Goal: Task Accomplishment & Management: Use online tool/utility

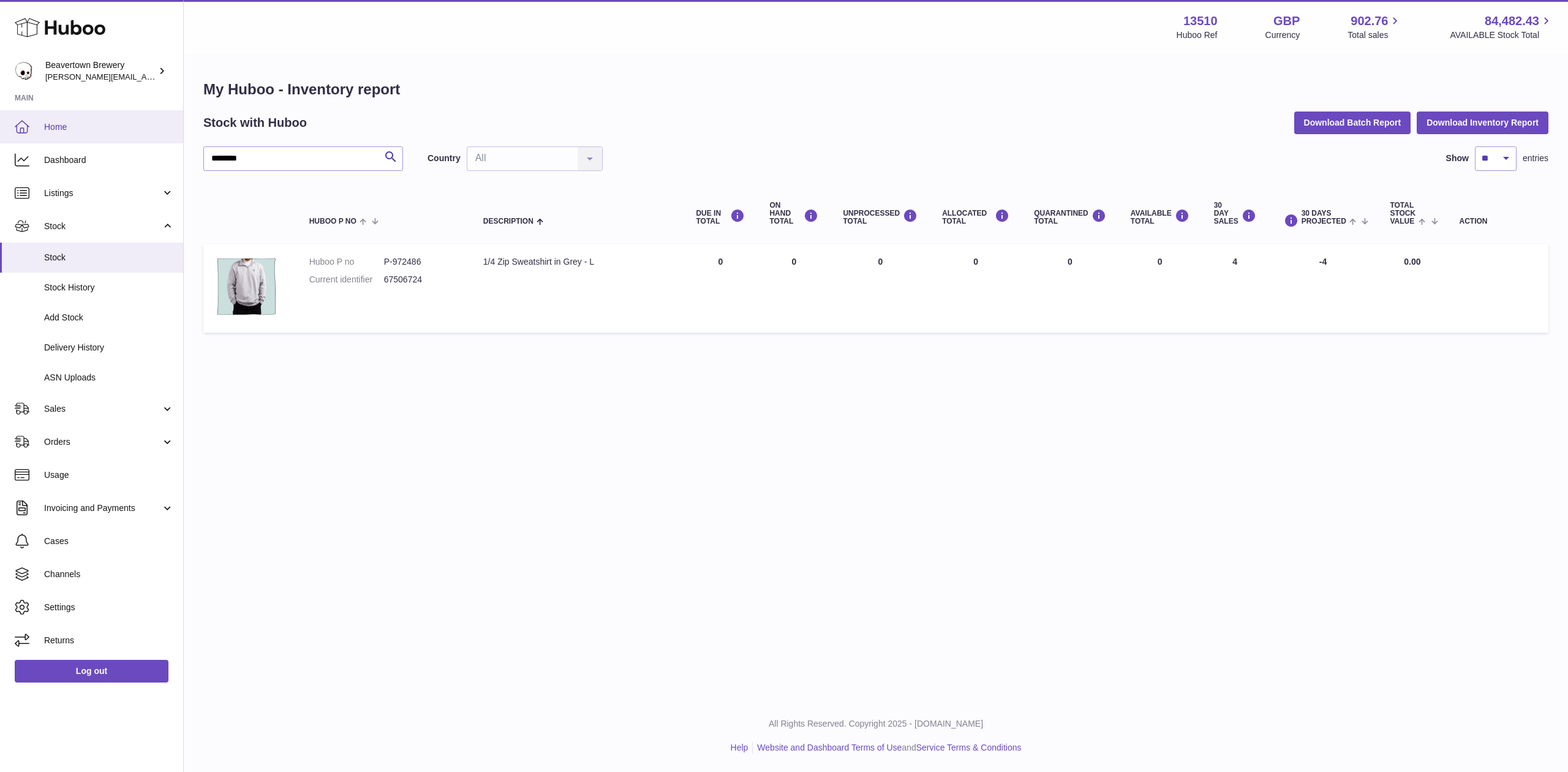
drag, startPoint x: 300, startPoint y: 161, endPoint x: 5, endPoint y: 112, distance: 299.0
click at [13, 113] on div "Huboo Beavertown Brewery Matthew.McCormack@beavertownbrewery.co.uk Main Home Da…" at bounding box center [784, 386] width 1568 height 772
type input "**********"
click at [82, 415] on link "Sales" at bounding box center [91, 408] width 183 height 33
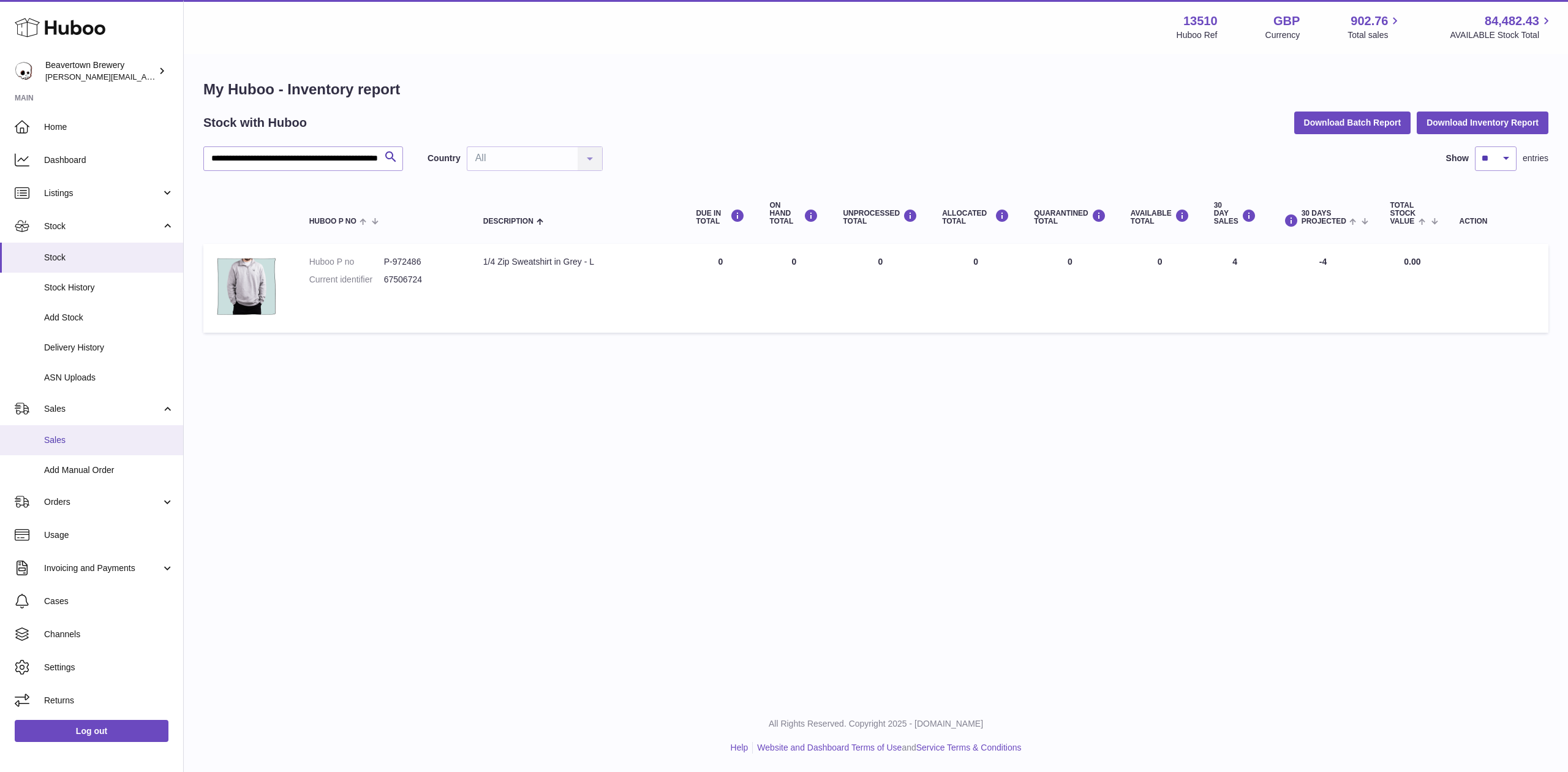
click at [96, 443] on span "Sales" at bounding box center [109, 440] width 130 height 12
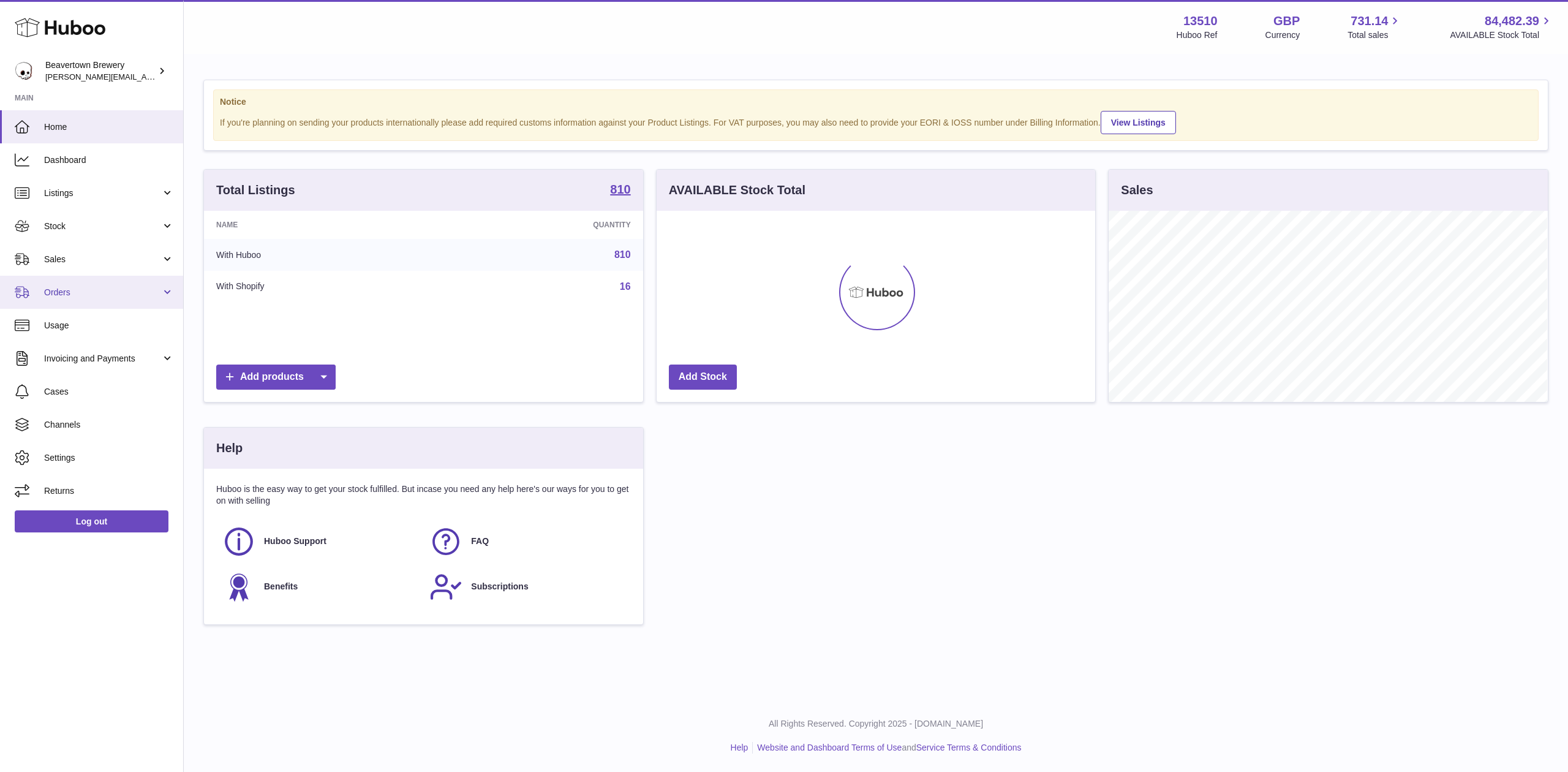
scroll to position [191, 438]
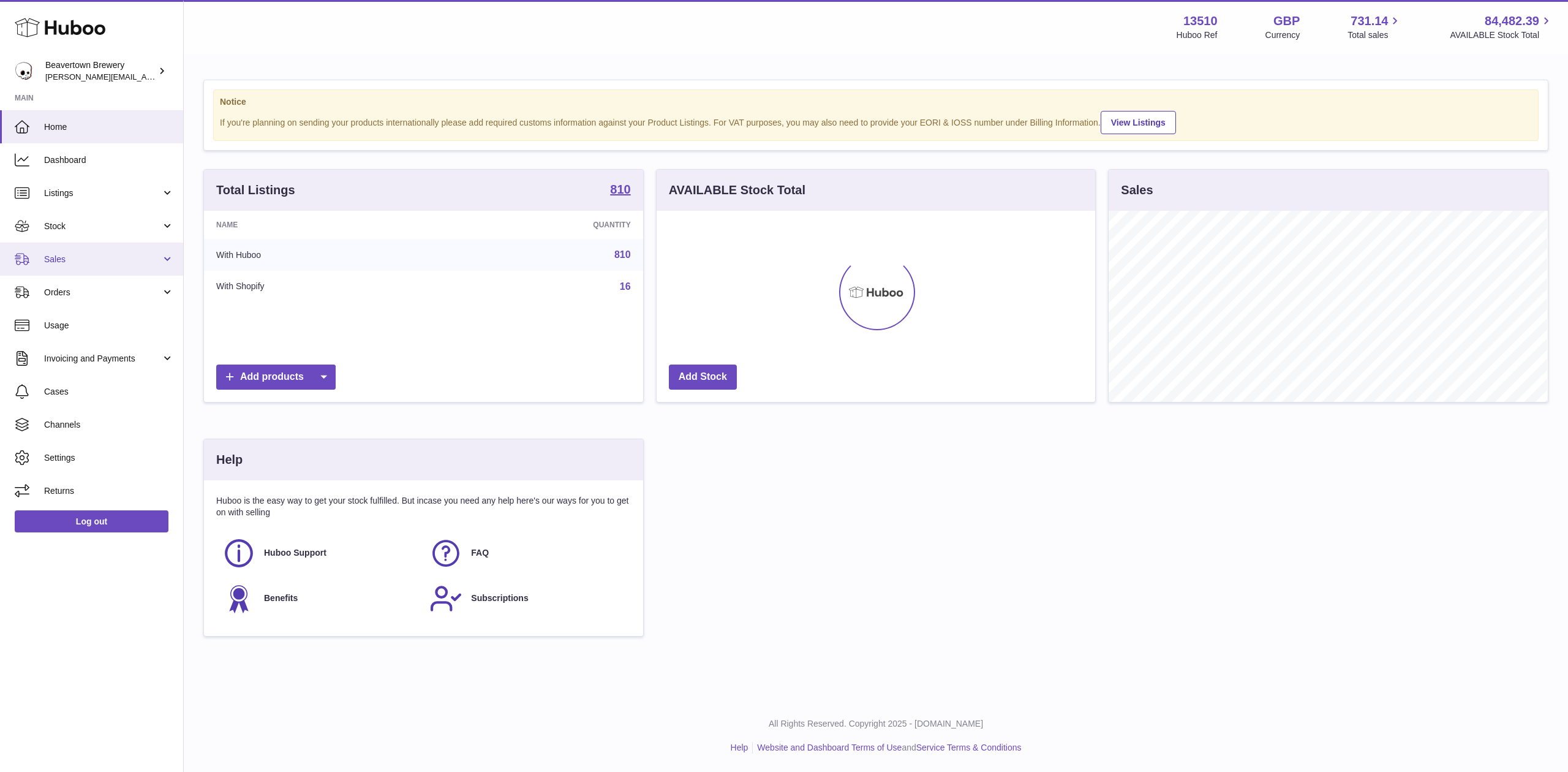
click at [91, 255] on span "Sales" at bounding box center [103, 259] width 117 height 12
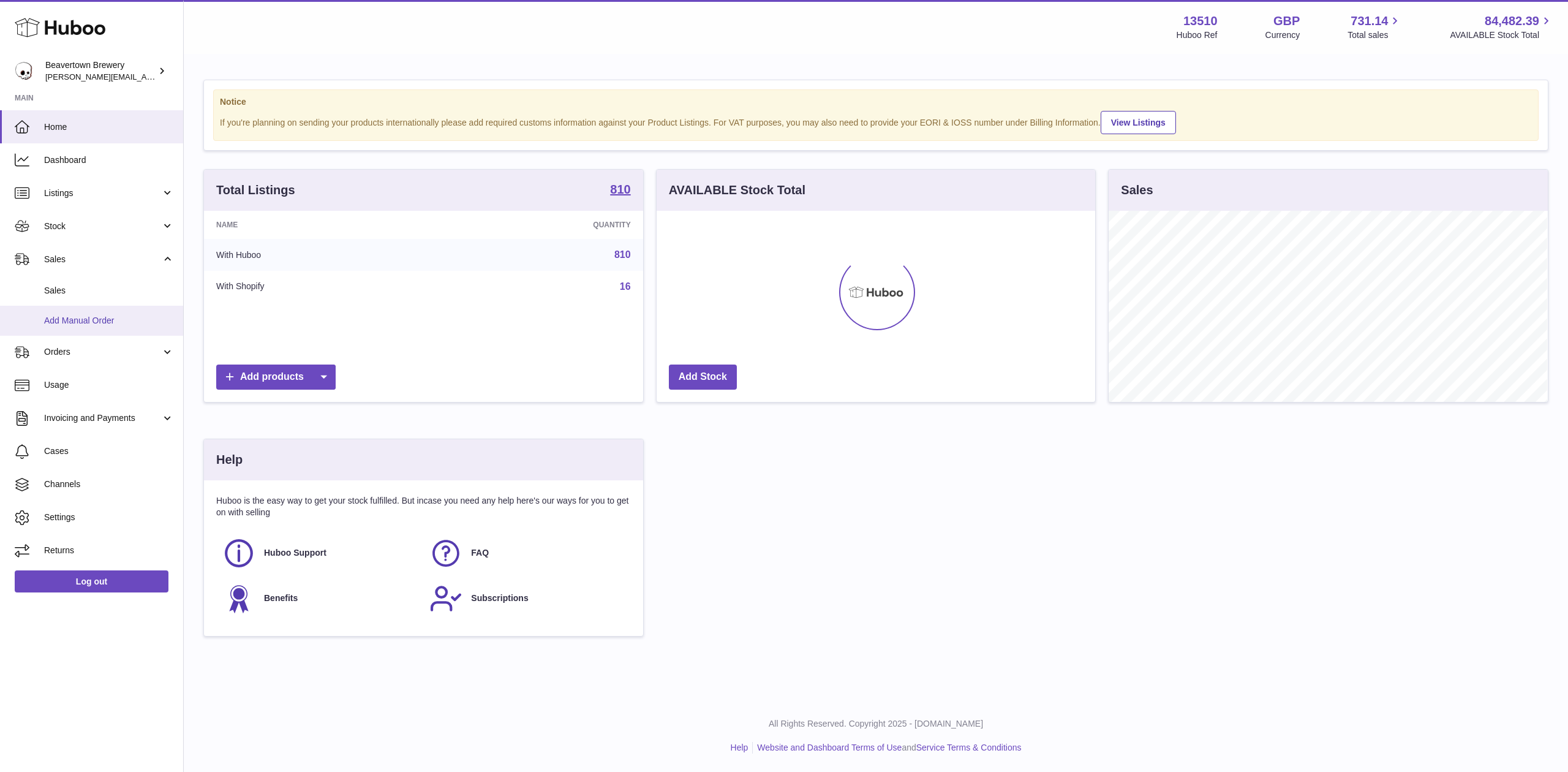
click at [87, 316] on span "Add Manual Order" at bounding box center [109, 321] width 130 height 12
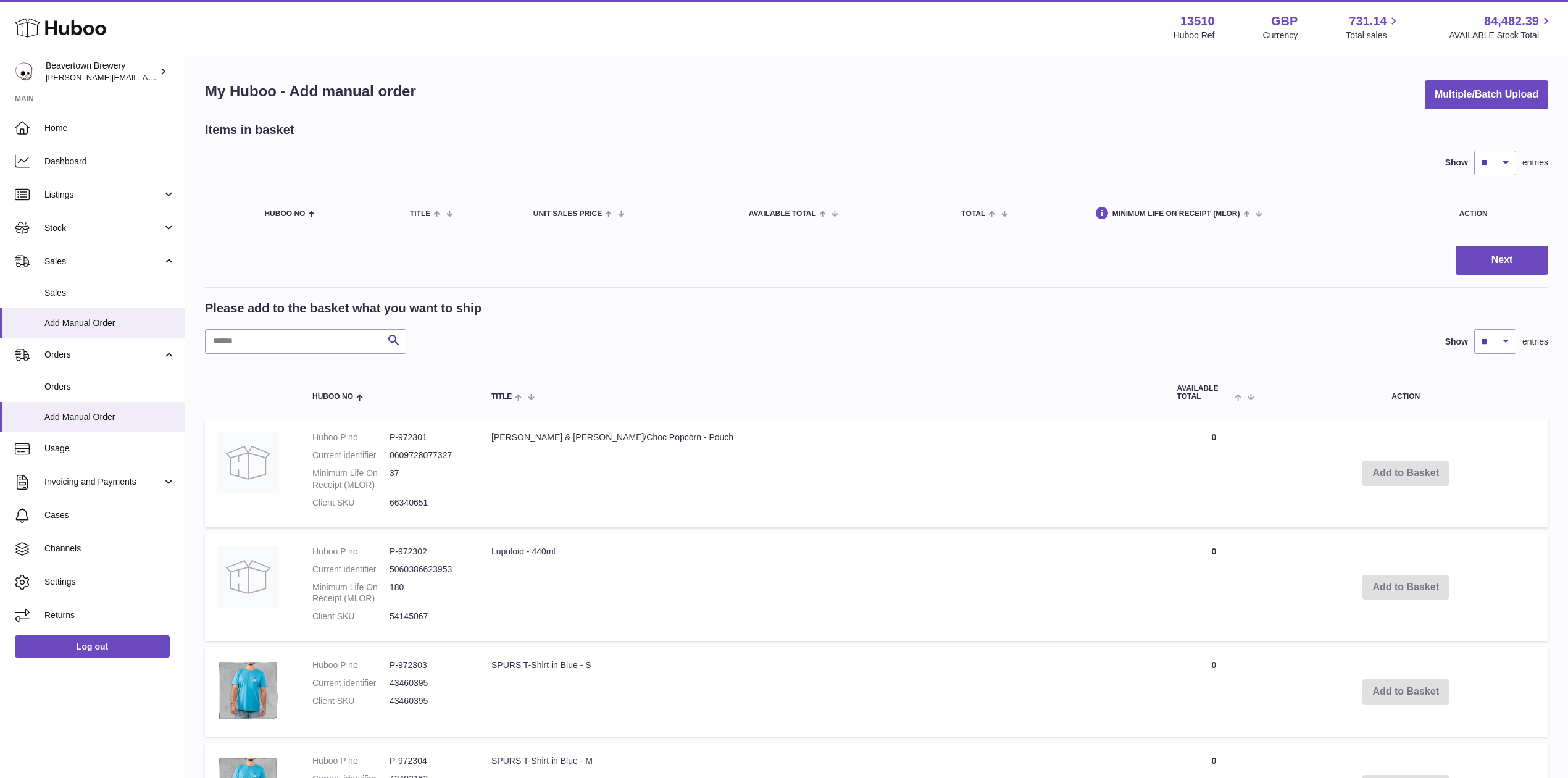
click at [1495, 113] on div "My Huboo - Add manual order Multiple/Batch Upload Items in basket Show ** ** **…" at bounding box center [877, 776] width 1383 height 1441
click at [1494, 93] on button "Multiple/Batch Upload" at bounding box center [1486, 95] width 123 height 29
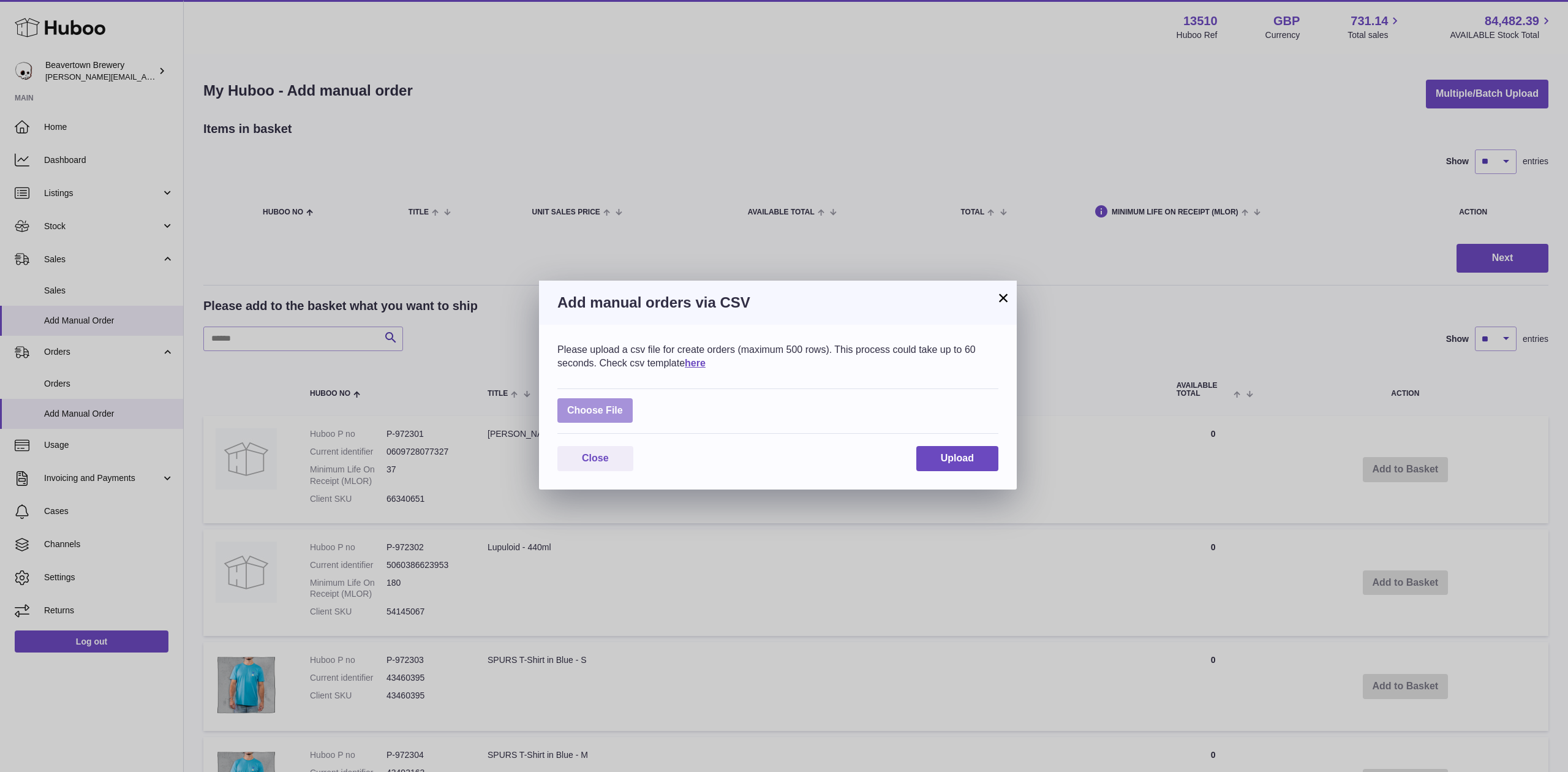
click at [596, 423] on label at bounding box center [595, 411] width 76 height 25
click at [623, 405] on input "file" at bounding box center [623, 404] width 1 height 1
type input "**********"
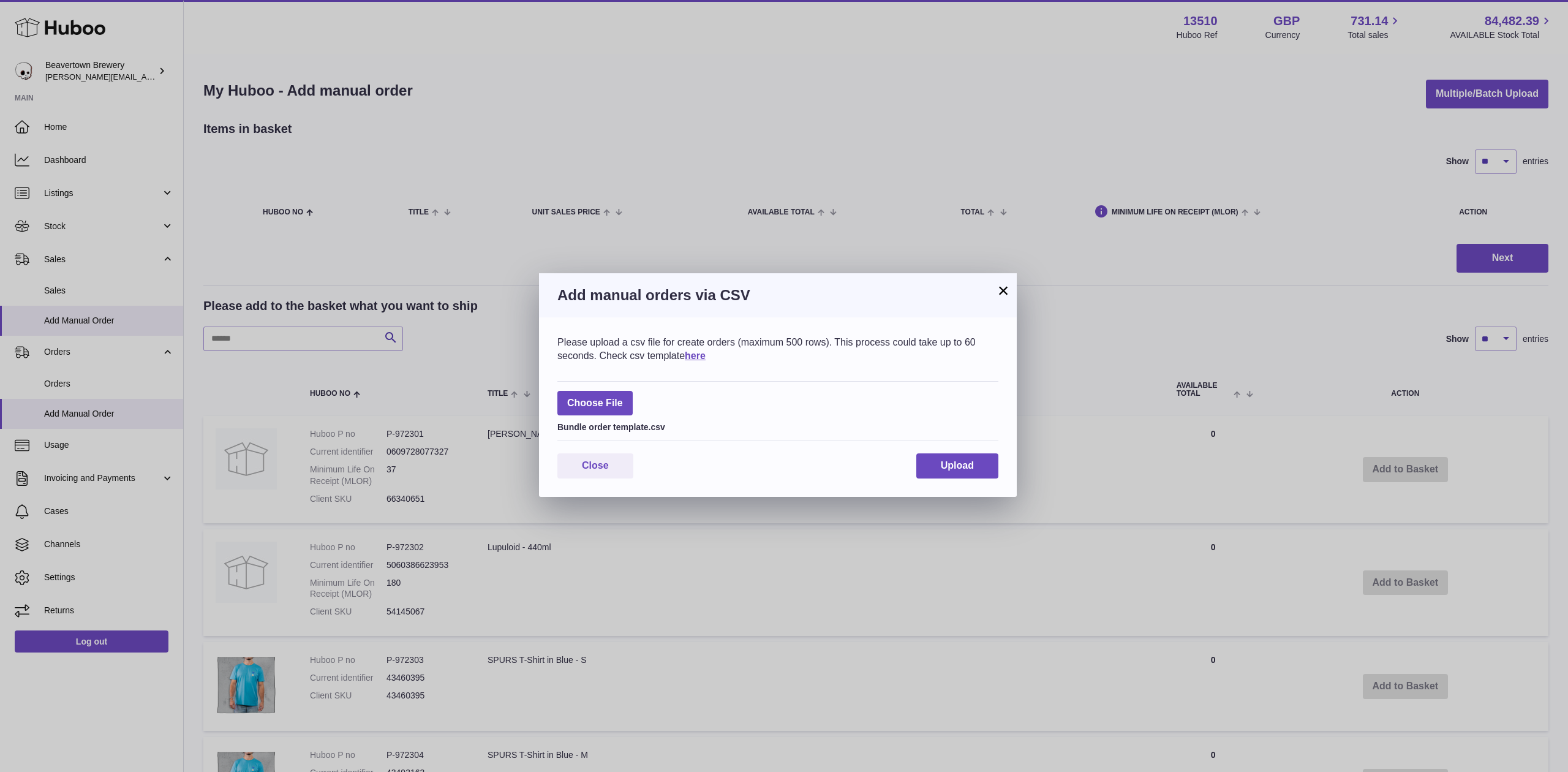
click at [983, 484] on div "Please upload a csv file for create orders (maximum 500 rows). This process cou…" at bounding box center [778, 407] width 478 height 180
click at [981, 479] on div "Please upload a csv file for create orders (maximum 500 rows). This process cou…" at bounding box center [778, 407] width 478 height 180
click at [979, 478] on button "Upload" at bounding box center [957, 466] width 82 height 25
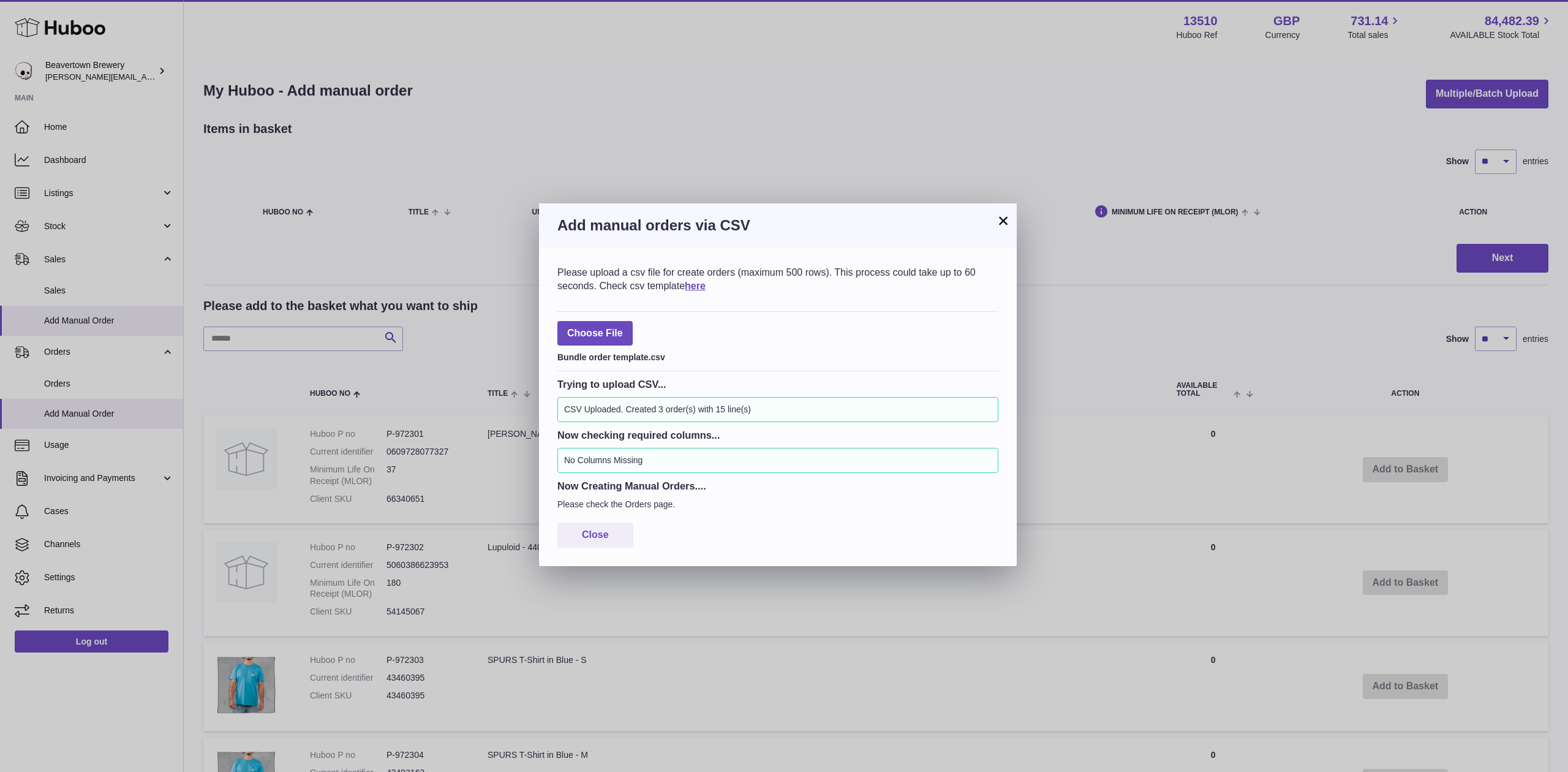
click at [997, 219] on button "×" at bounding box center [1003, 221] width 15 height 15
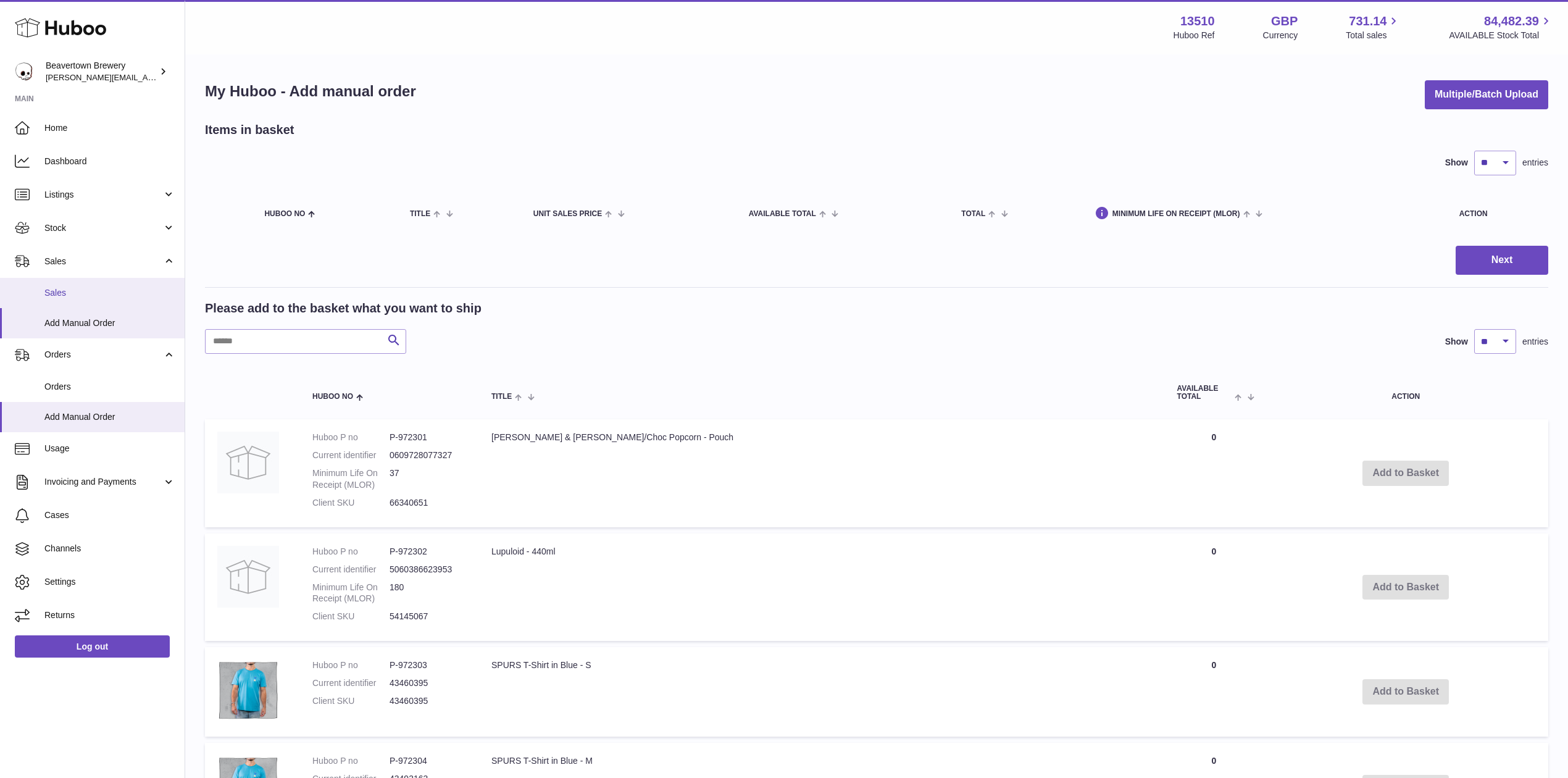
click at [80, 292] on span "Sales" at bounding box center [110, 292] width 131 height 12
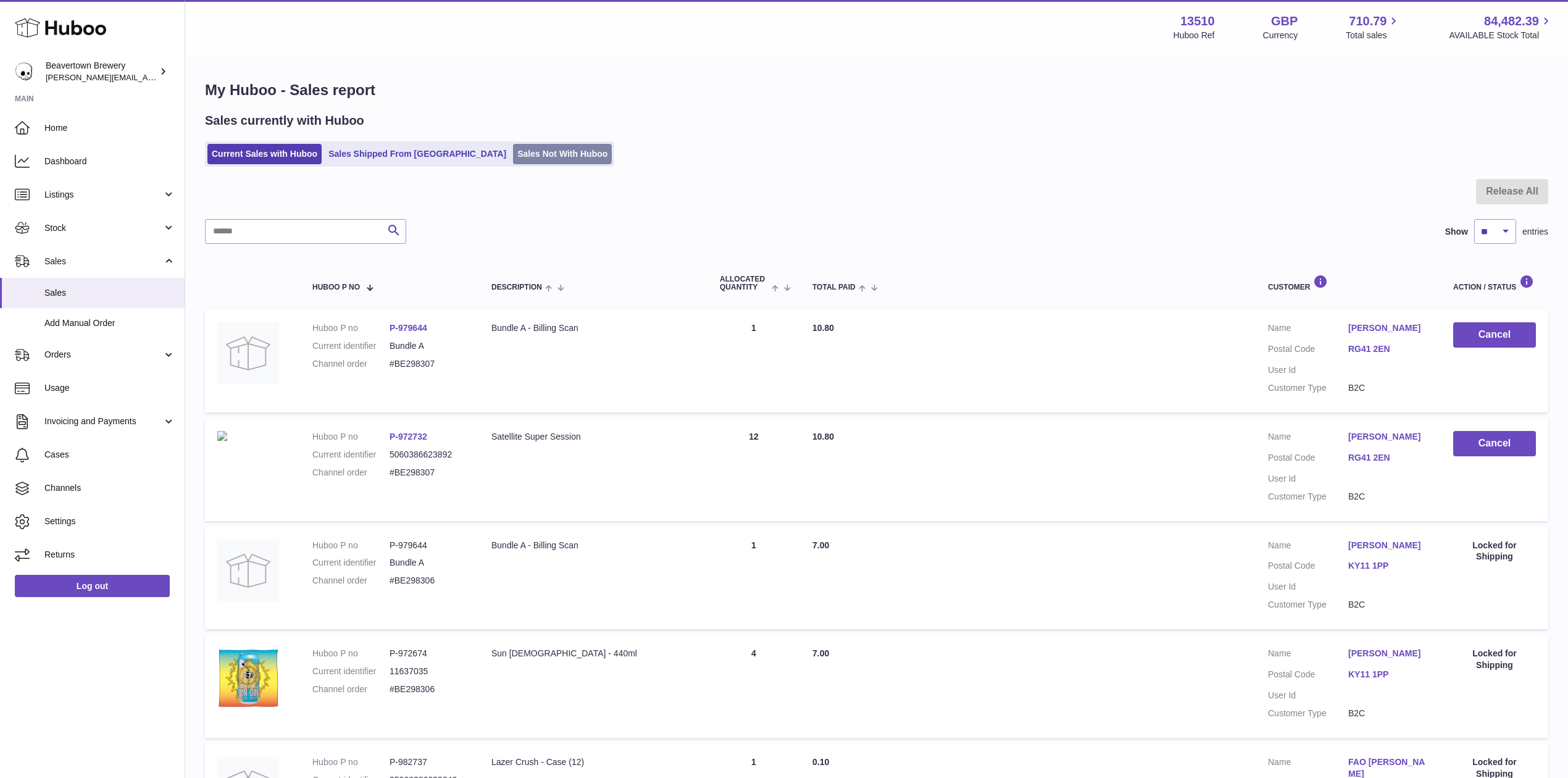
click at [513, 150] on link "Sales Not With Huboo" at bounding box center [562, 154] width 99 height 21
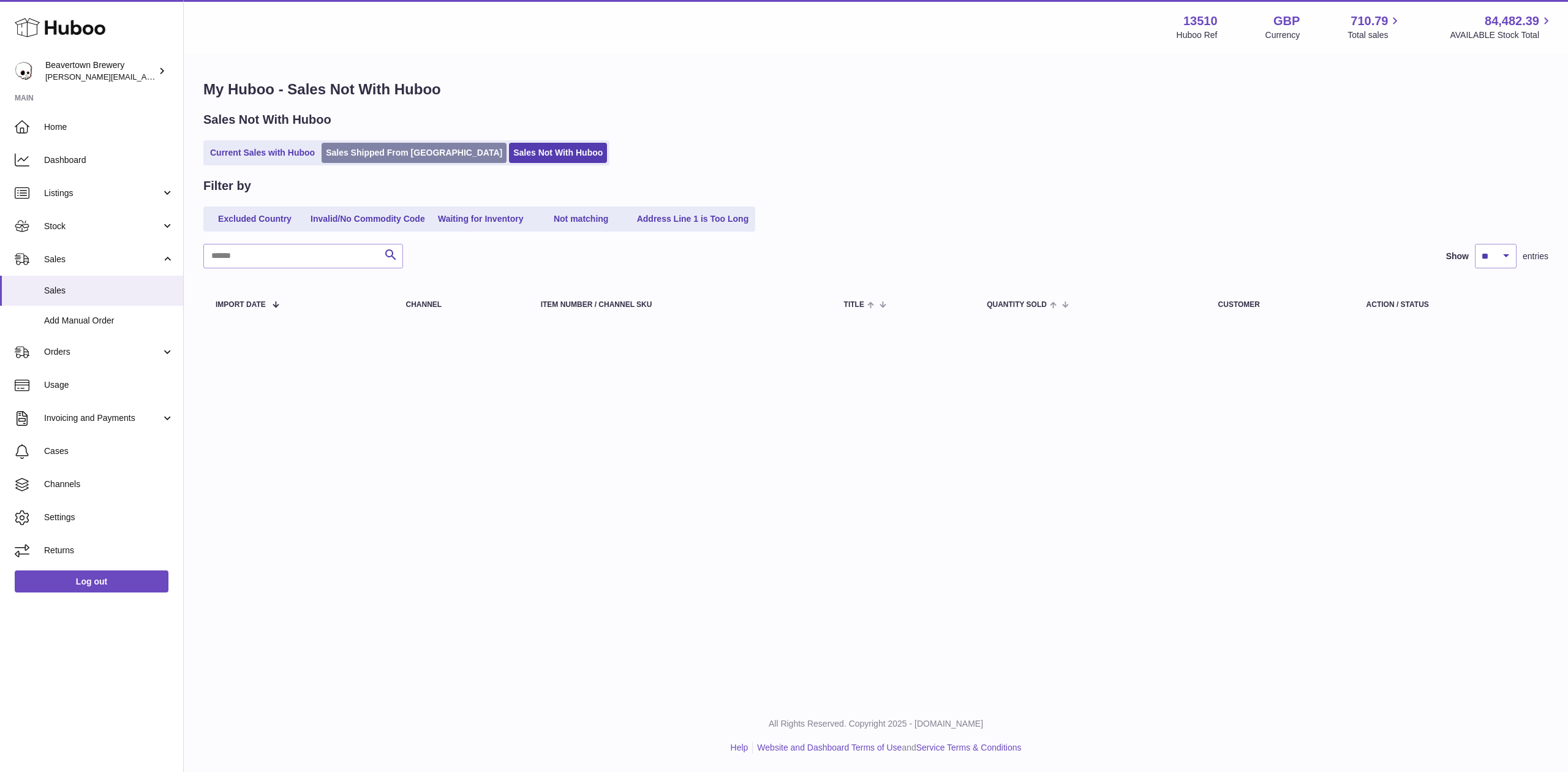
click at [401, 144] on link "Sales Shipped From [GEOGRAPHIC_DATA]" at bounding box center [414, 153] width 185 height 20
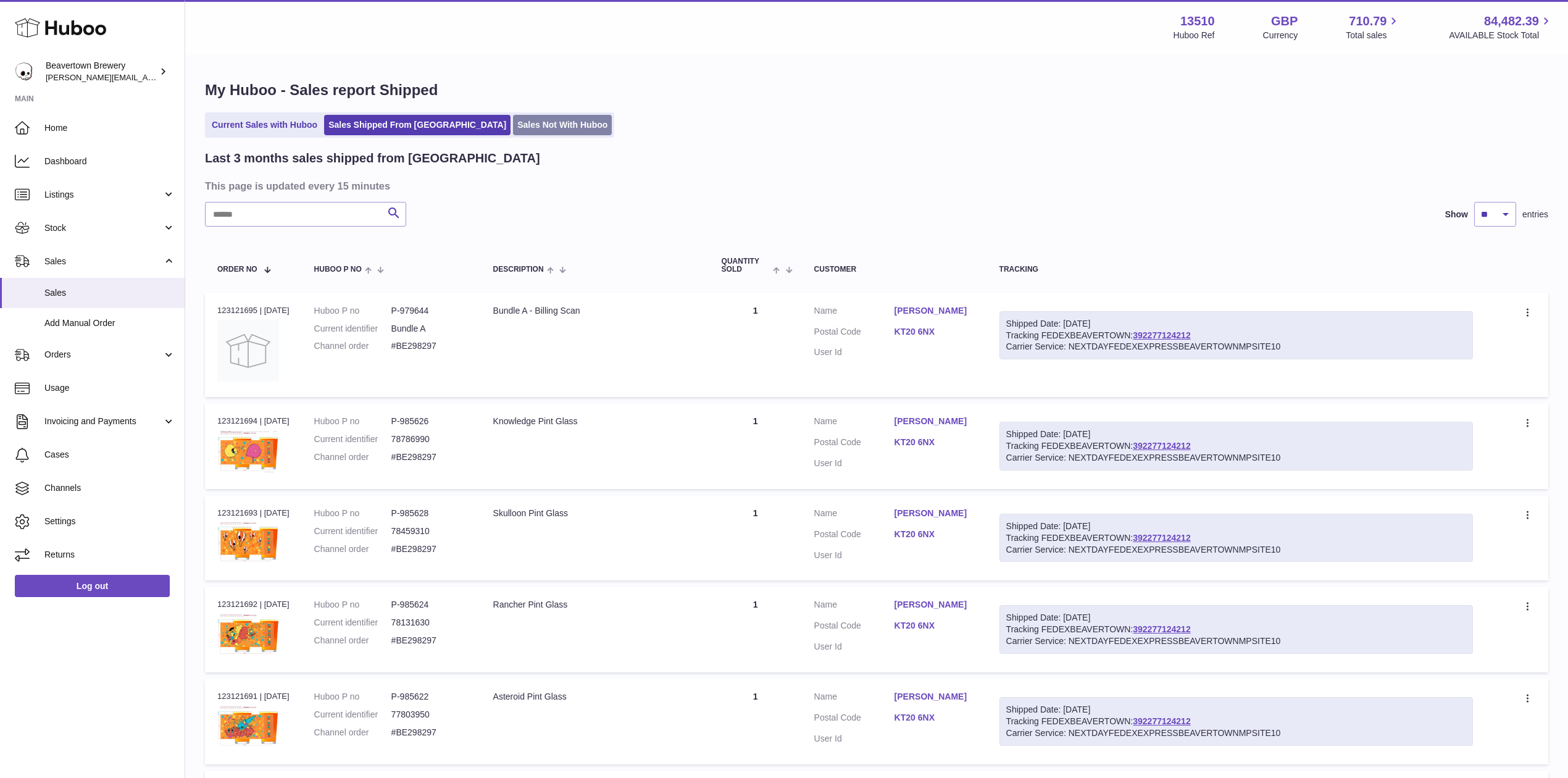
click at [513, 126] on link "Sales Not With Huboo" at bounding box center [562, 125] width 99 height 21
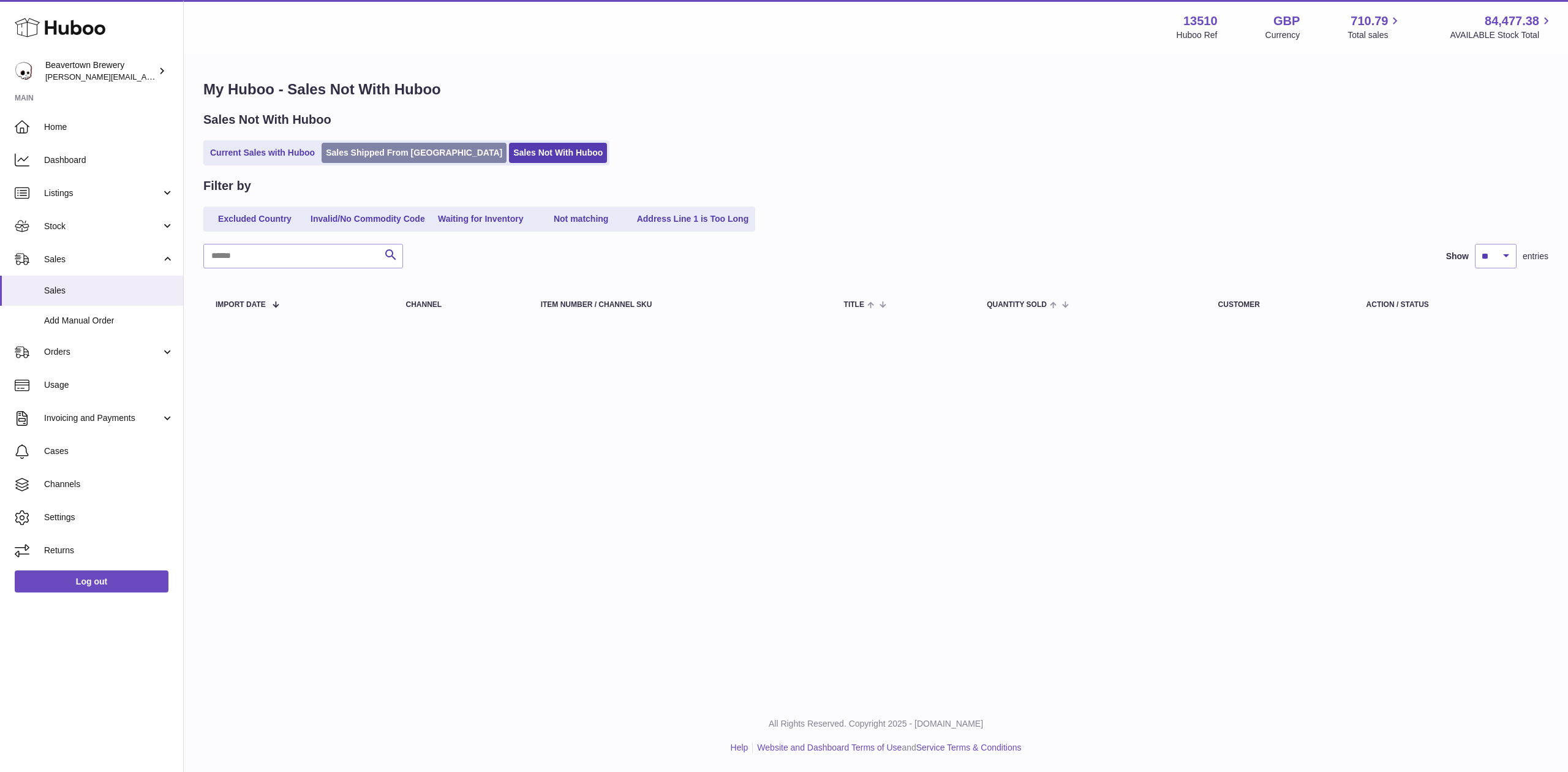
click at [391, 157] on link "Sales Shipped From [GEOGRAPHIC_DATA]" at bounding box center [414, 153] width 185 height 20
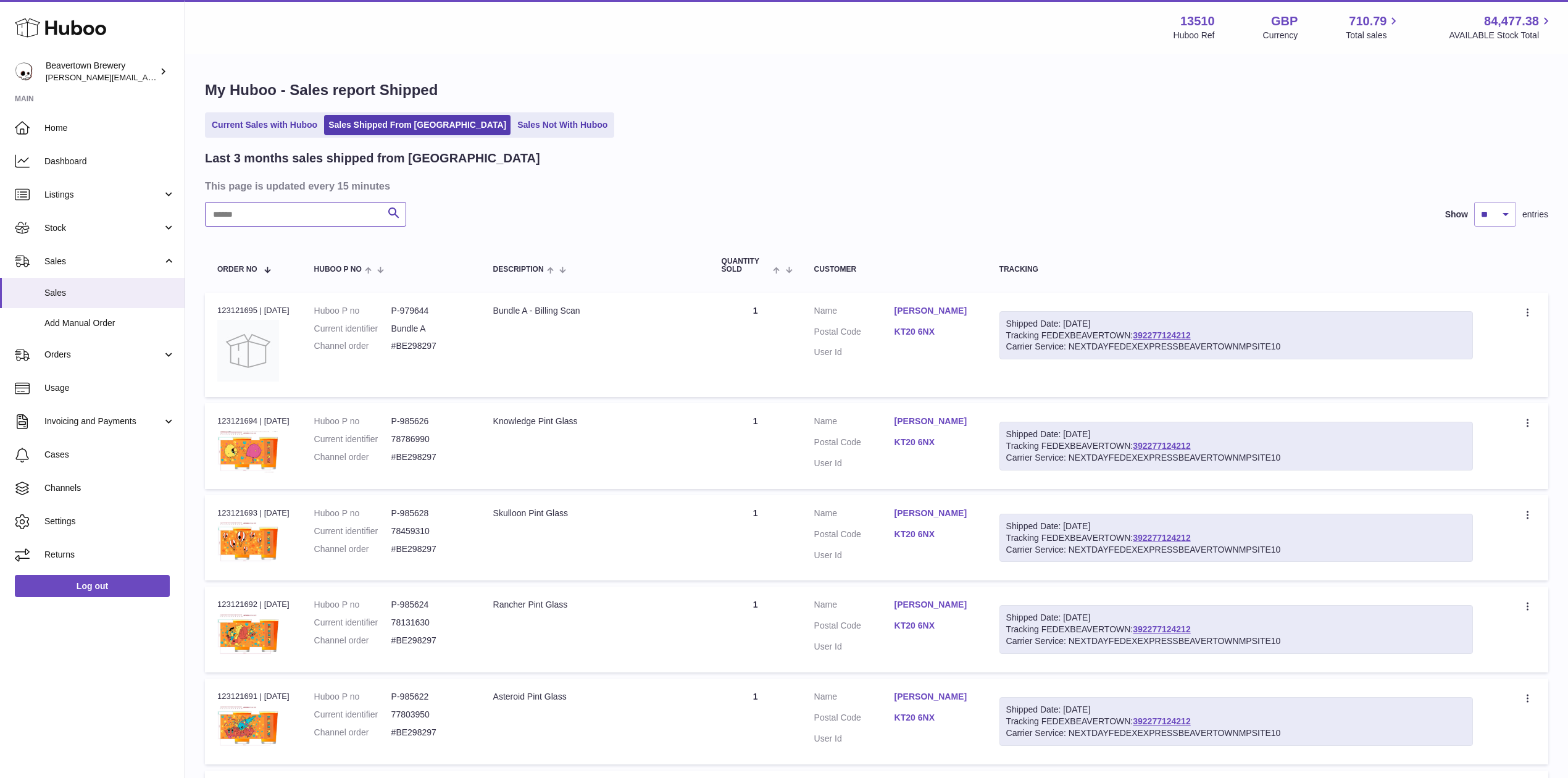
drag, startPoint x: 322, startPoint y: 215, endPoint x: 322, endPoint y: 209, distance: 6.0
click at [322, 209] on input "text" at bounding box center [305, 214] width 201 height 25
paste input "*****"
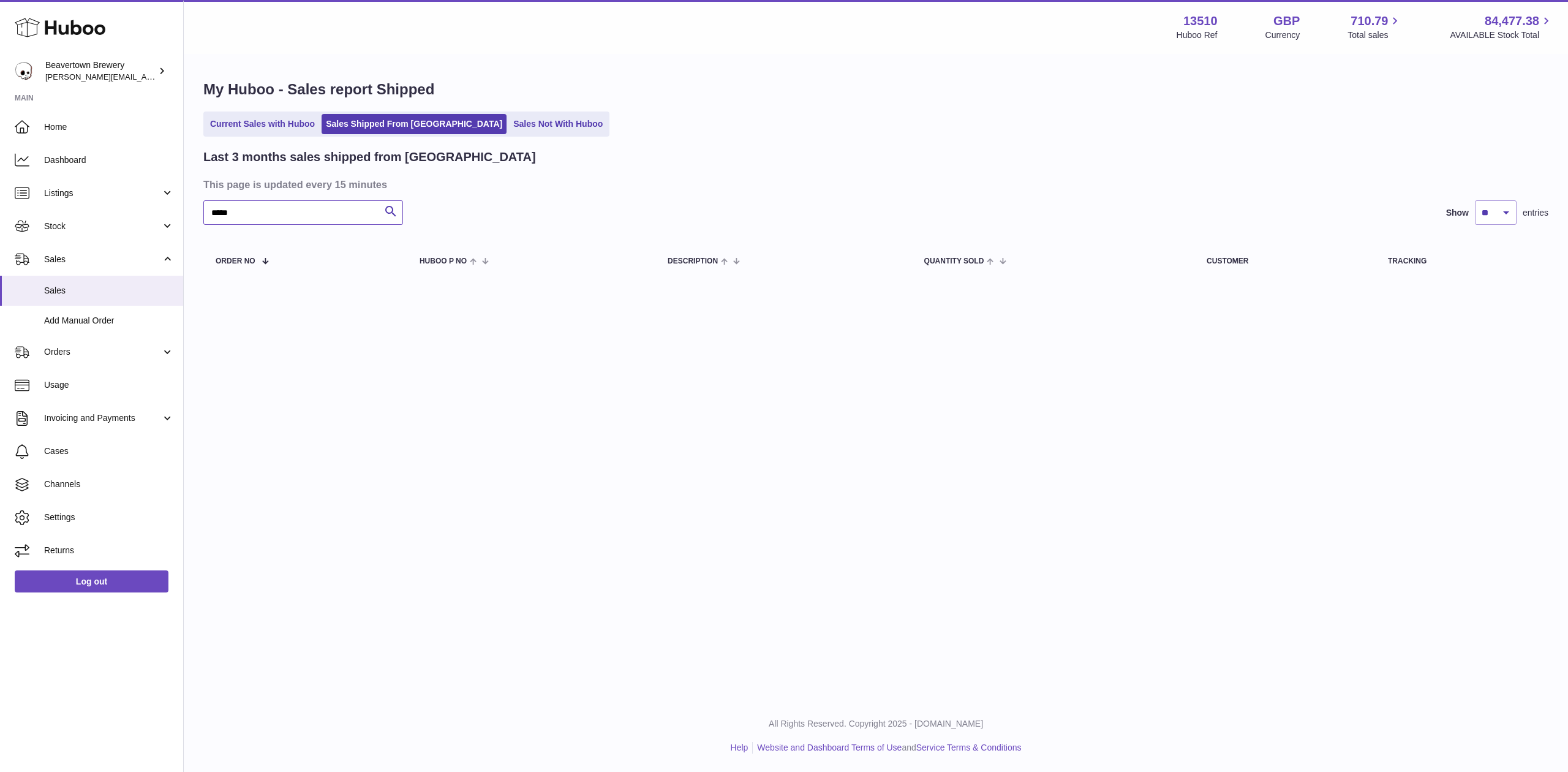
type input "*****"
click at [277, 120] on link "Current Sales with Huboo" at bounding box center [262, 124] width 113 height 20
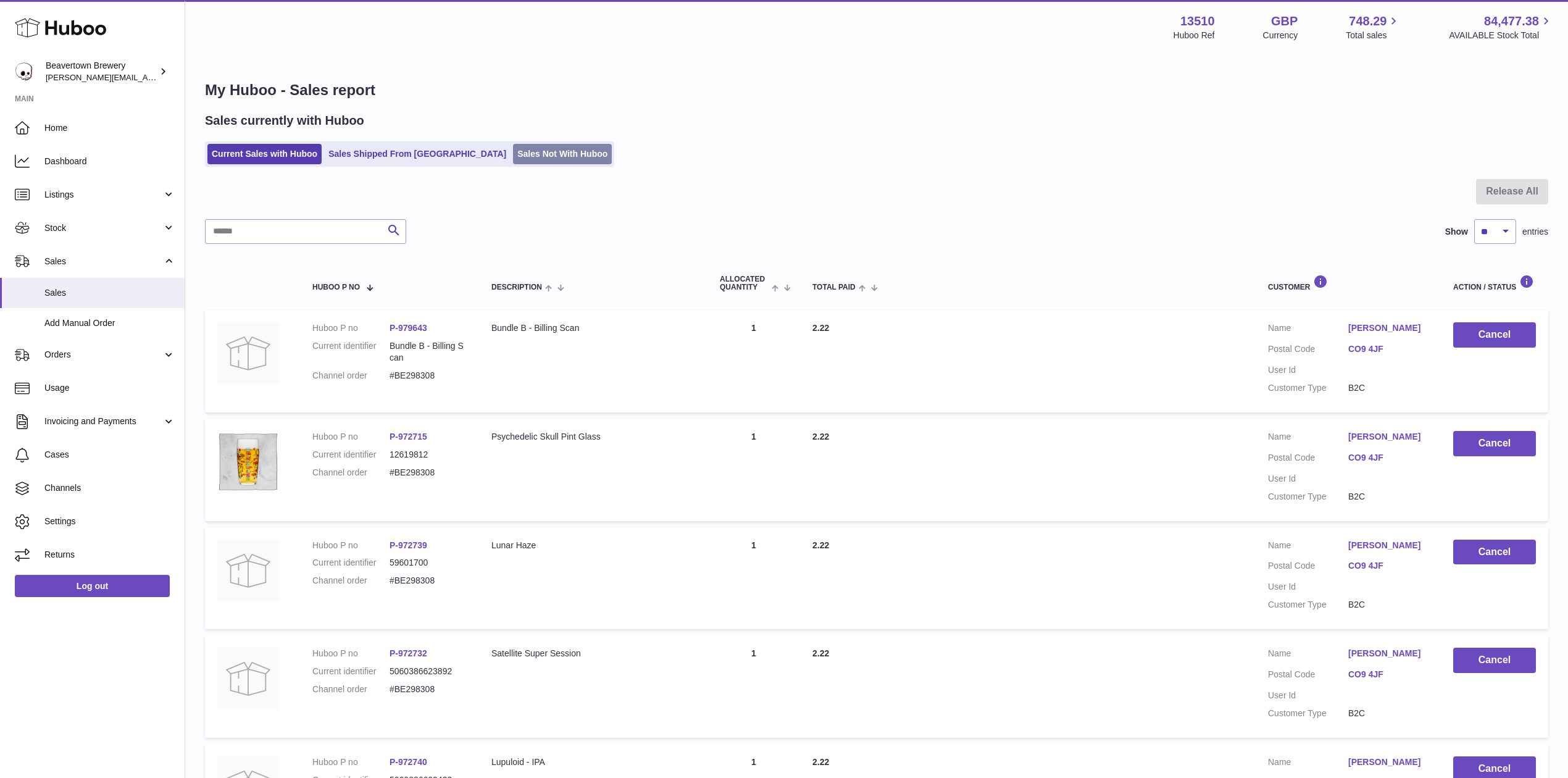
click at [523, 151] on link "Sales Not With Huboo" at bounding box center [562, 154] width 99 height 21
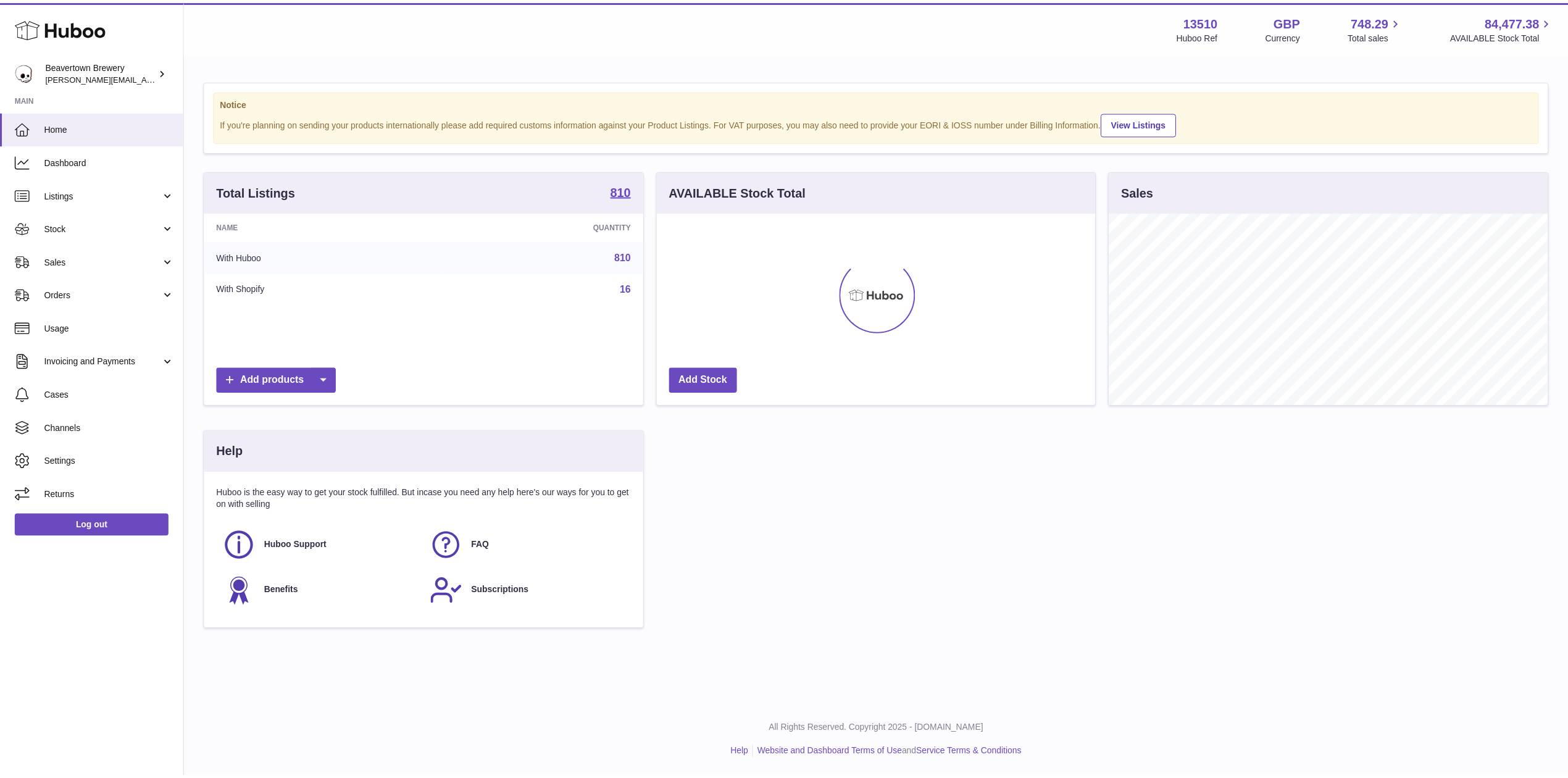
scroll to position [193, 442]
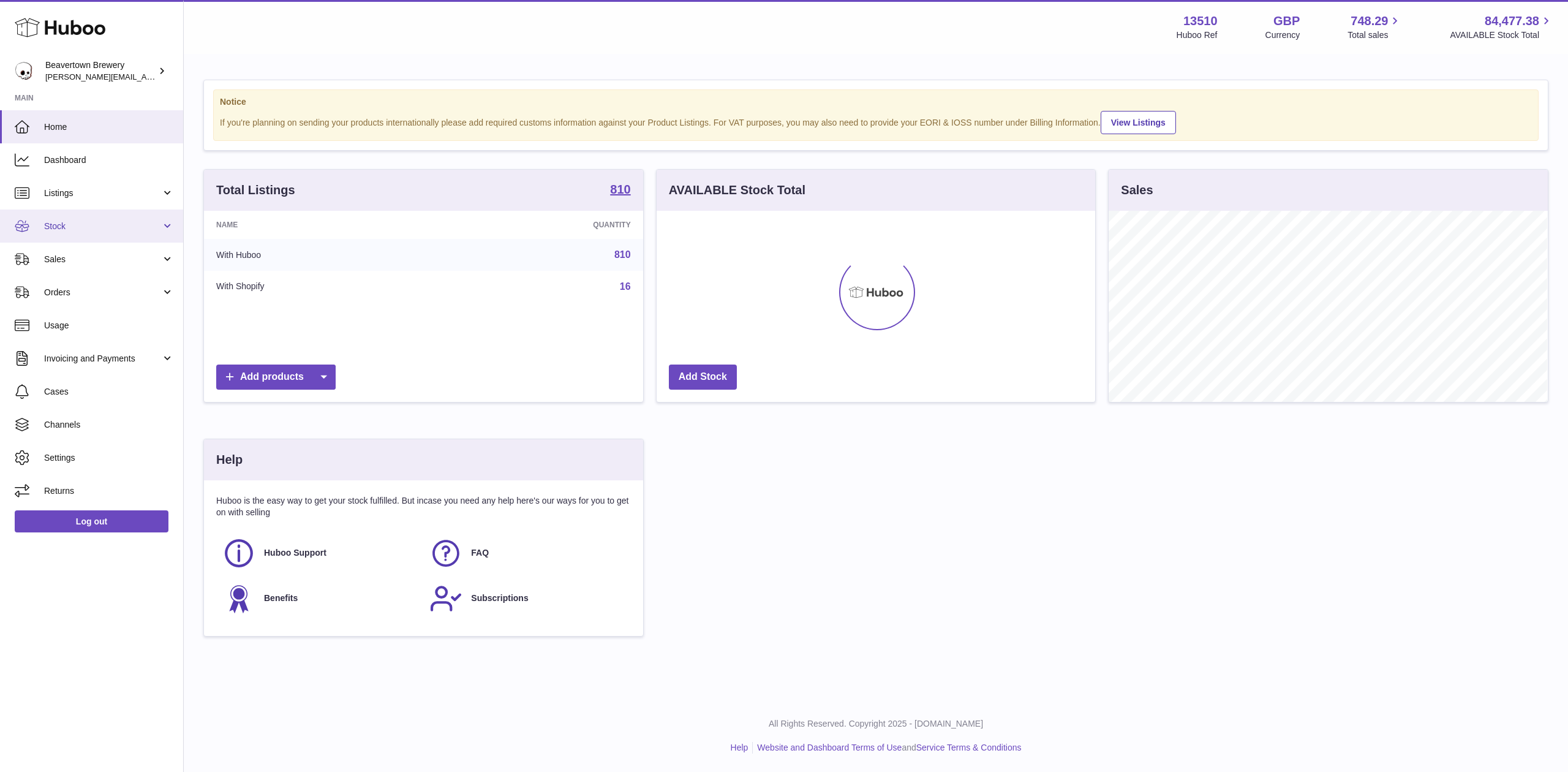
click at [37, 229] on link "Stock" at bounding box center [91, 226] width 183 height 33
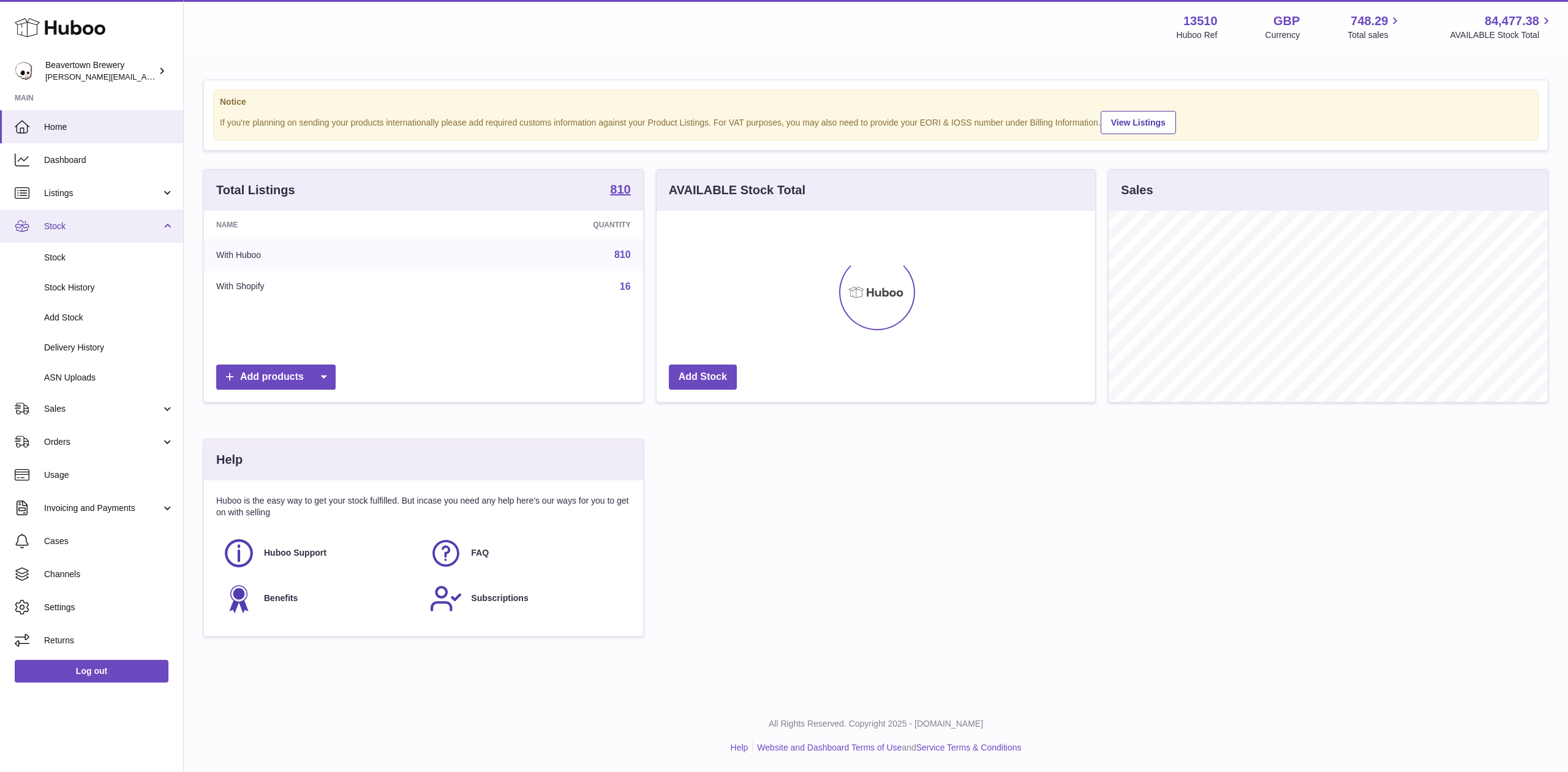
click at [72, 234] on link "Stock" at bounding box center [91, 226] width 183 height 33
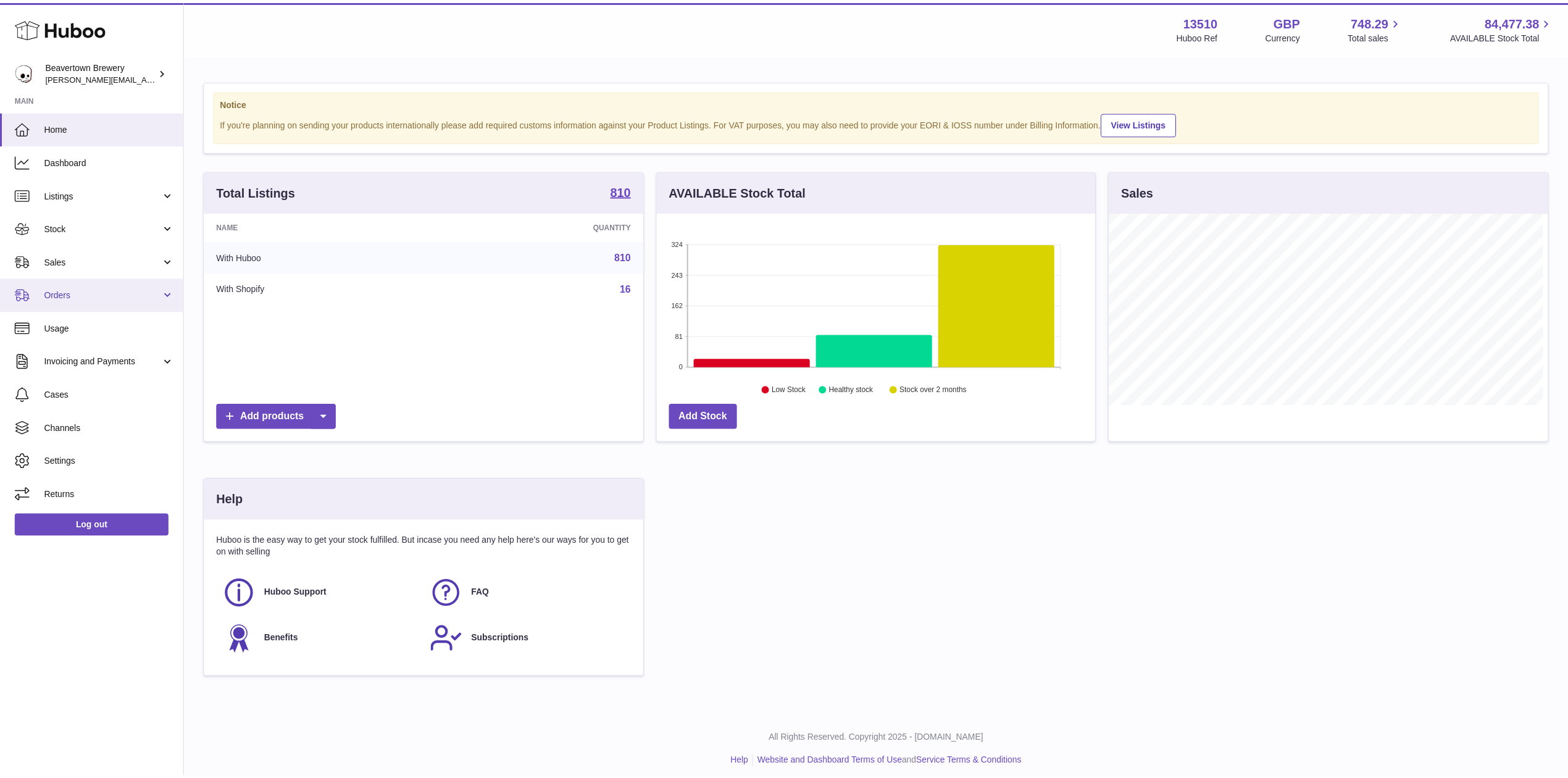
scroll to position [617170, 616787]
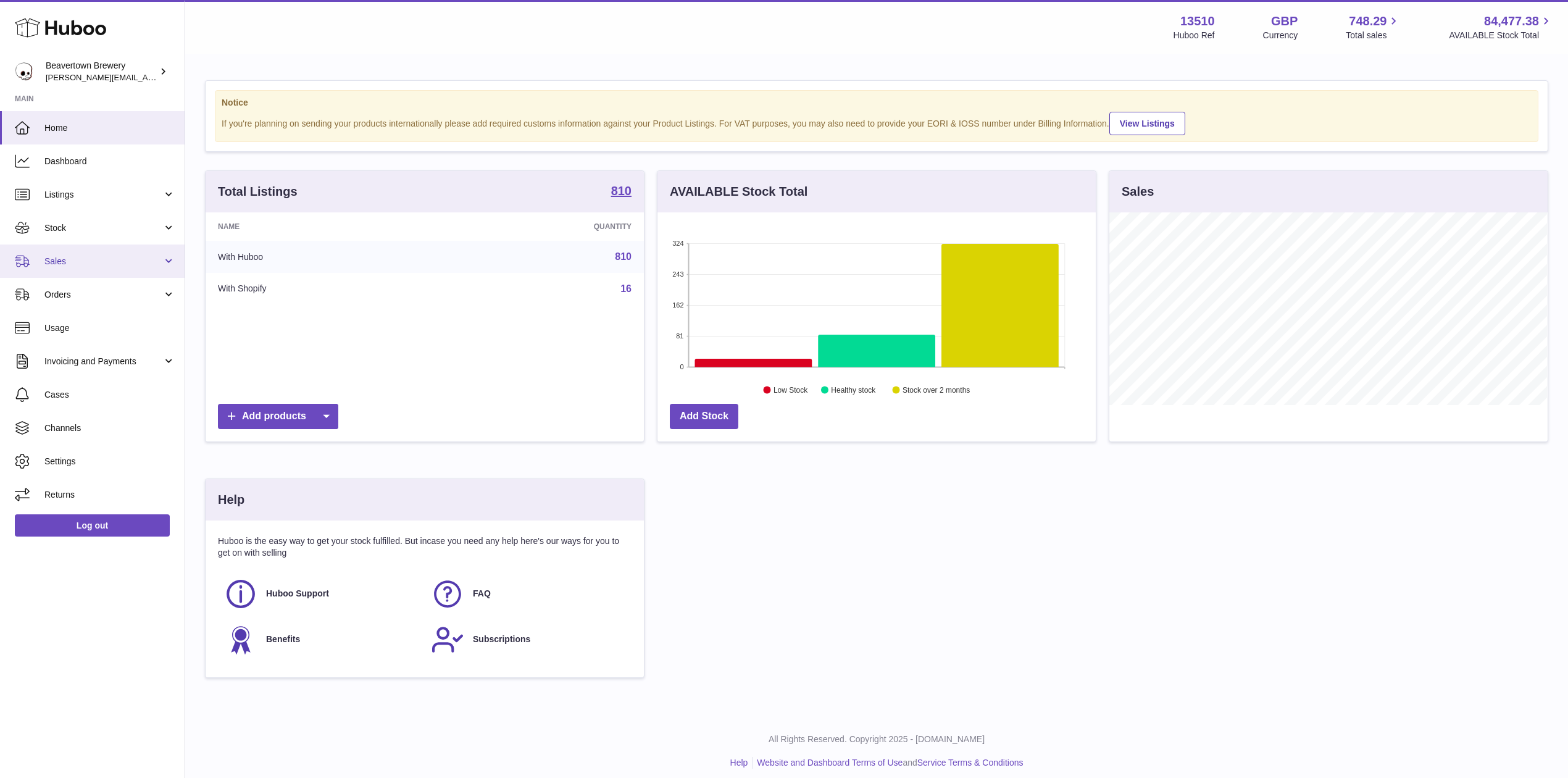
click at [68, 263] on span "Sales" at bounding box center [104, 261] width 118 height 12
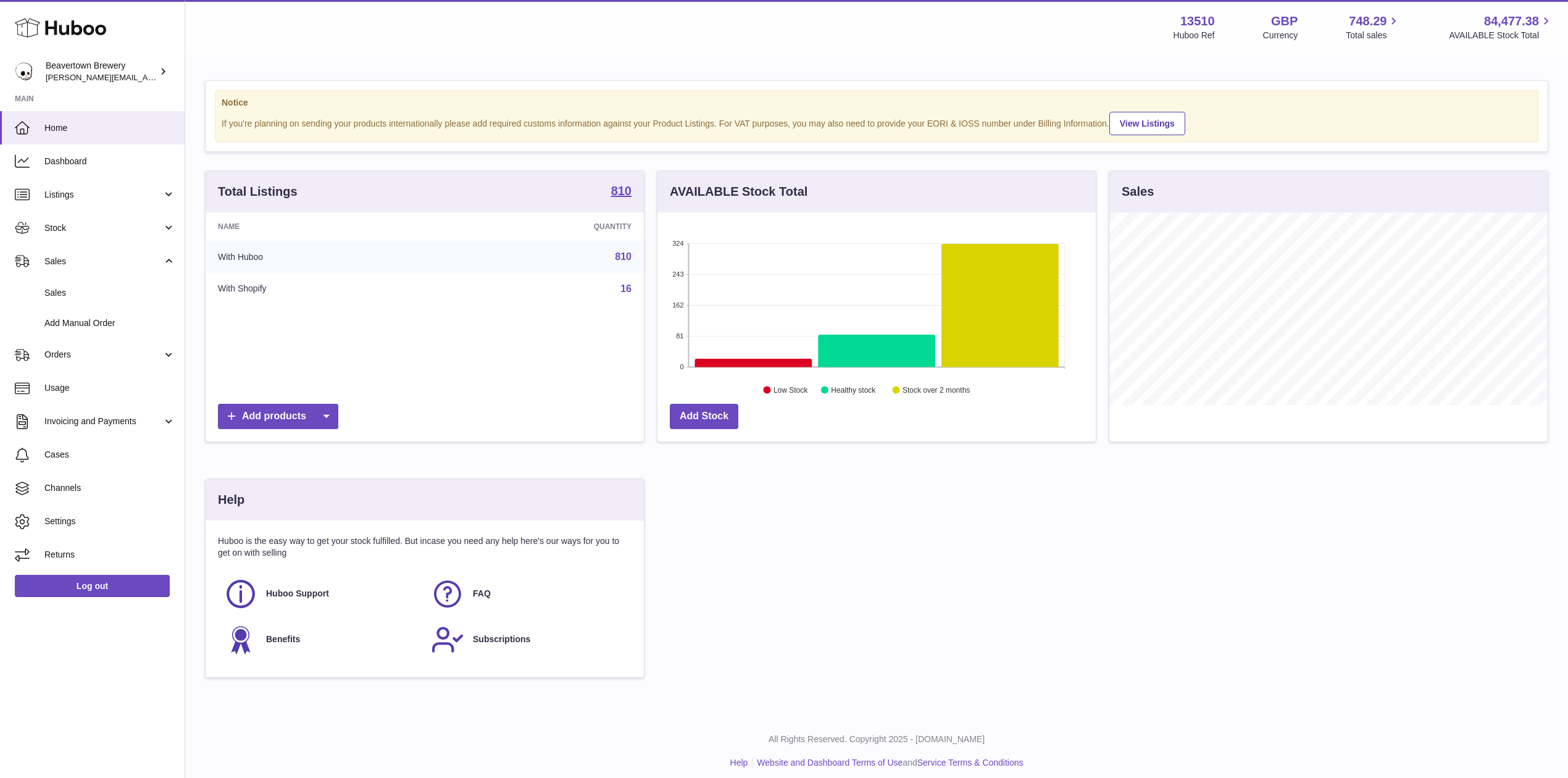
click at [903, 587] on div "Total Listings 810 Name Quantity With Huboo 810 With Shopify 16 Add products AV…" at bounding box center [877, 429] width 1355 height 519
